Goal: Task Accomplishment & Management: Manage account settings

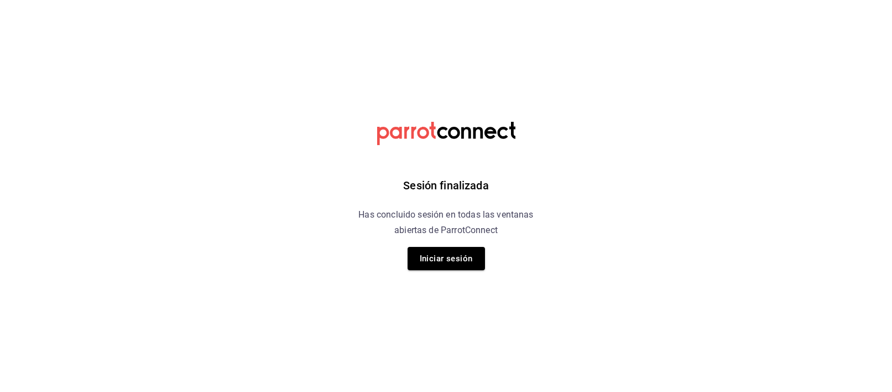
click at [428, 257] on button "Iniciar sesión" at bounding box center [446, 258] width 77 height 23
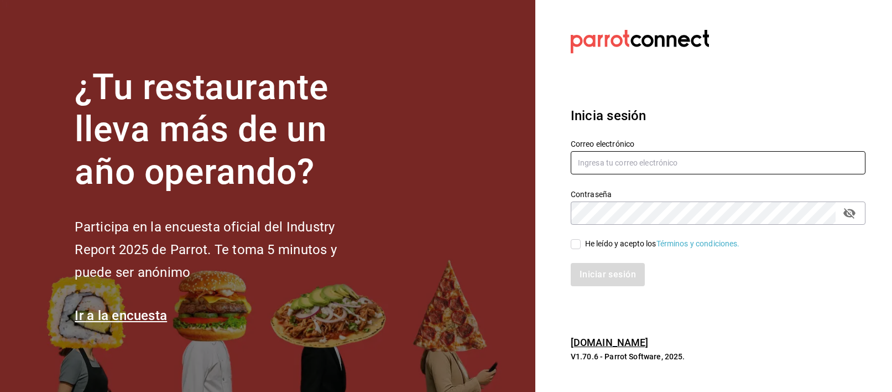
type input "[EMAIL_ADDRESS][PERSON_NAME][DOMAIN_NAME]"
click at [579, 241] on input "He leído y acepto los Términos y condiciones." at bounding box center [576, 244] width 10 height 10
checkbox input "true"
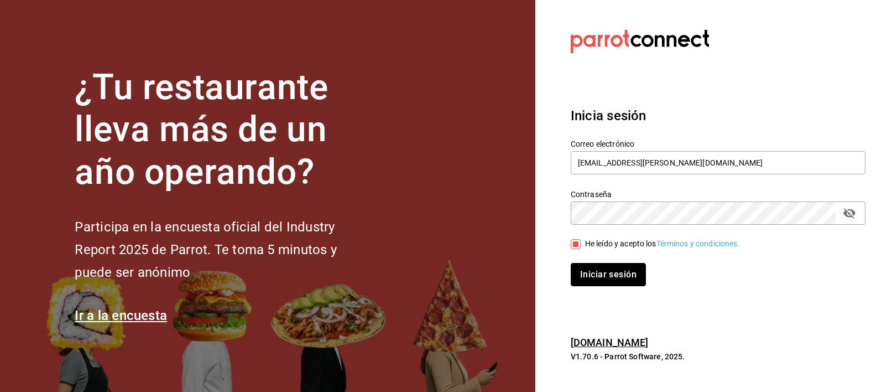
click at [610, 272] on button "Iniciar sesión" at bounding box center [608, 274] width 75 height 23
